Goal: Task Accomplishment & Management: Use online tool/utility

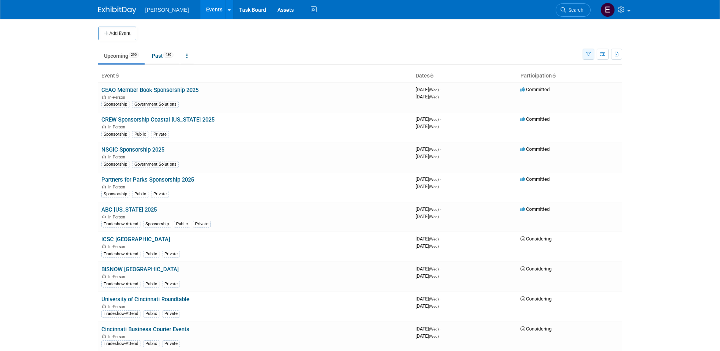
click at [588, 55] on icon "button" at bounding box center [588, 54] width 5 height 5
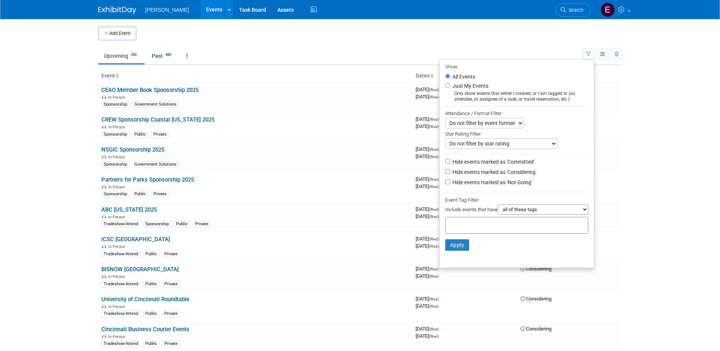
click at [510, 210] on select "all of these tags any one of these tags only and exactly these specific tags" at bounding box center [542, 209] width 91 height 10
select select "any"
click at [497, 207] on select "all of these tags any one of these tags only and exactly these specific tags" at bounding box center [542, 209] width 91 height 10
click at [475, 223] on input "text" at bounding box center [479, 224] width 61 height 8
type input "fede"
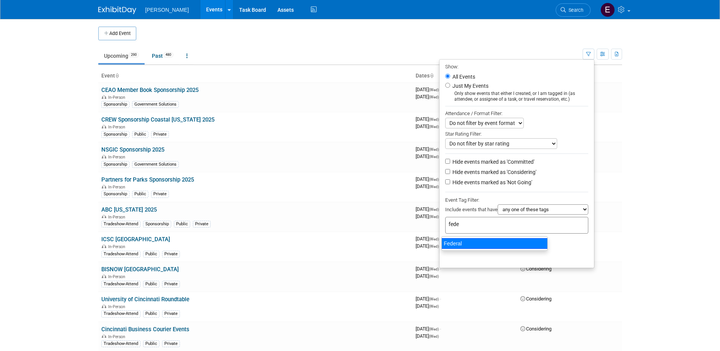
click at [472, 245] on div "Federal" at bounding box center [494, 243] width 106 height 11
type input "Federal"
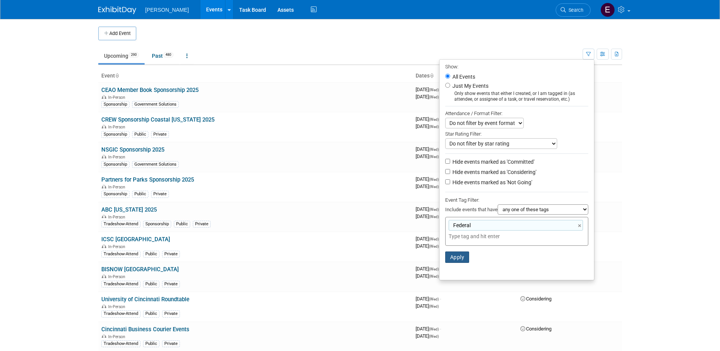
click at [456, 260] on button "Apply" at bounding box center [457, 256] width 24 height 11
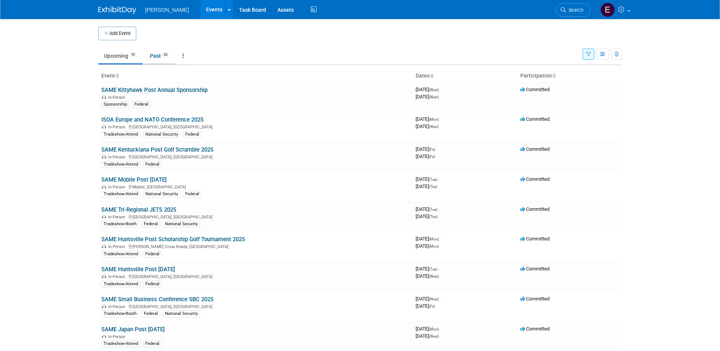
click at [159, 55] on link "Past 33" at bounding box center [159, 56] width 31 height 14
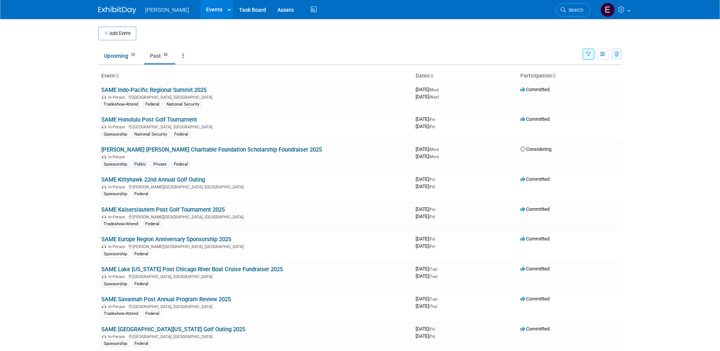
click at [617, 53] on icon "button" at bounding box center [617, 54] width 4 height 5
click at [571, 79] on link "Export Current View (33 Events)" at bounding box center [575, 78] width 82 height 11
click at [107, 52] on link "Upcoming 10" at bounding box center [120, 56] width 44 height 14
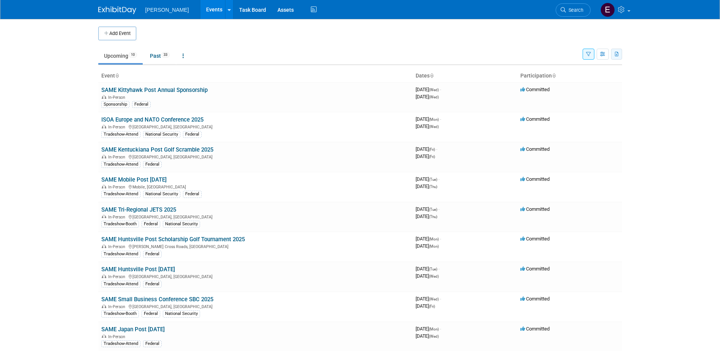
click at [617, 57] on button "button" at bounding box center [616, 54] width 11 height 11
click at [592, 78] on span "(10 Events)" at bounding box center [596, 78] width 23 height 5
